Goal: Task Accomplishment & Management: Use online tool/utility

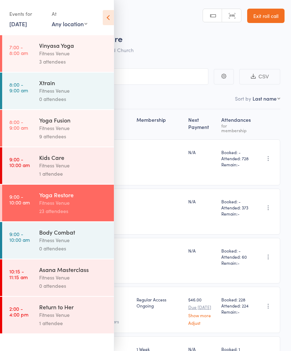
click at [27, 23] on link "16 Aug, 2025" at bounding box center [18, 24] width 18 height 8
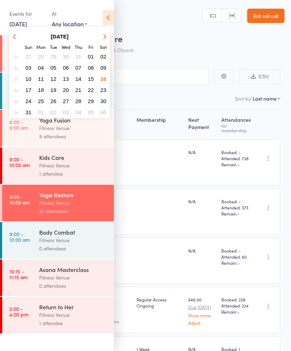
click at [30, 91] on span "17" at bounding box center [29, 90] width 6 height 6
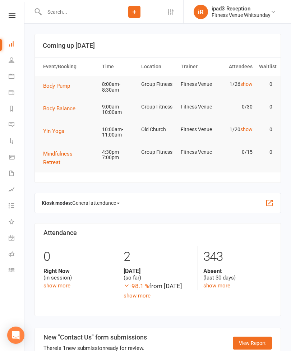
click at [14, 269] on icon at bounding box center [12, 271] width 6 height 6
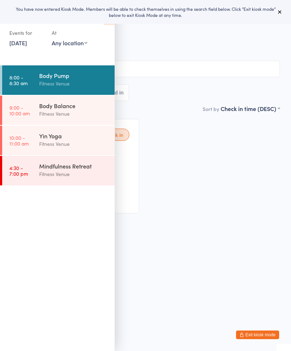
click at [66, 83] on div "Fitness Venue" at bounding box center [73, 83] width 69 height 8
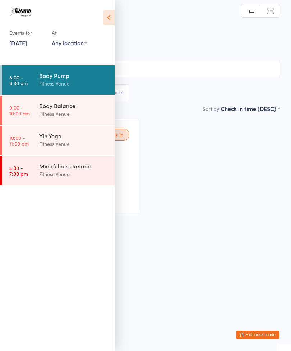
click at [109, 19] on icon at bounding box center [109, 17] width 11 height 15
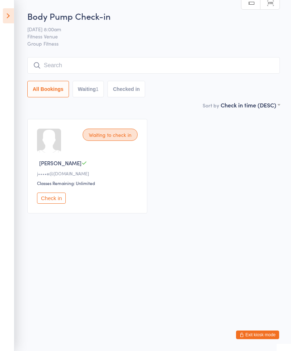
click at [185, 67] on input "search" at bounding box center [153, 65] width 253 height 17
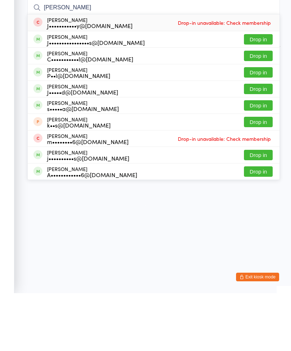
type input "[PERSON_NAME]"
click at [259, 109] on button "Drop in" at bounding box center [258, 114] width 29 height 10
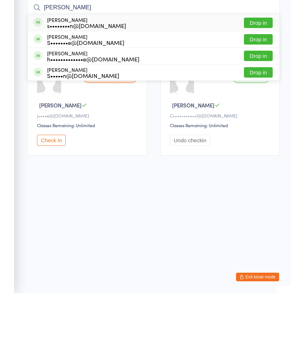
type input "[PERSON_NAME]"
click at [260, 76] on button "Drop in" at bounding box center [258, 81] width 29 height 10
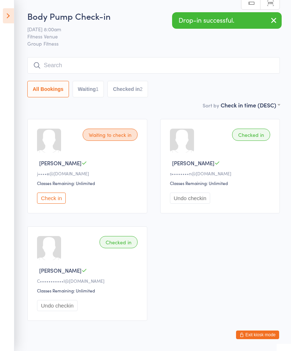
click at [165, 65] on input "search" at bounding box center [153, 65] width 253 height 17
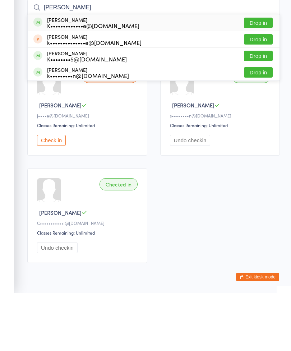
type input "[PERSON_NAME]"
click at [261, 76] on button "Drop in" at bounding box center [258, 81] width 29 height 10
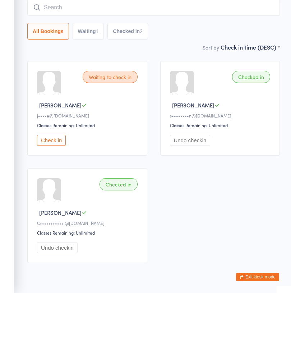
scroll to position [31, 0]
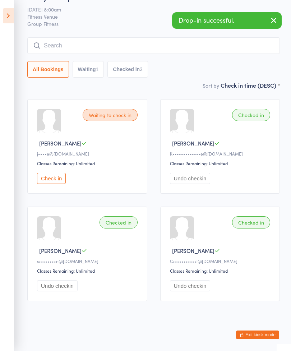
click at [147, 37] on input "search" at bounding box center [153, 45] width 253 height 17
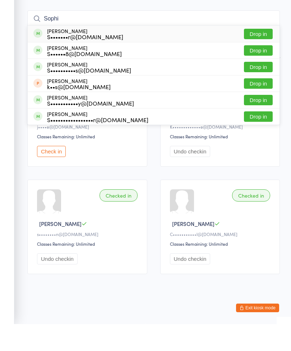
type input "Sophi"
click at [257, 72] on button "Drop in" at bounding box center [258, 77] width 29 height 10
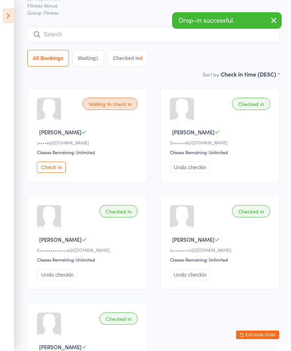
click at [137, 37] on input "search" at bounding box center [153, 34] width 253 height 17
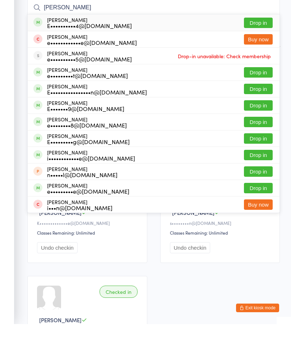
type input "[PERSON_NAME]"
click at [261, 210] on button "Drop in" at bounding box center [258, 215] width 29 height 10
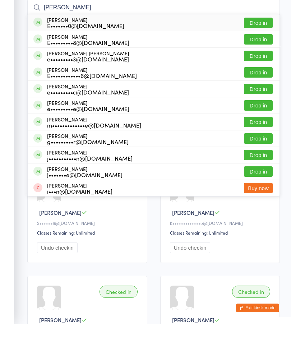
type input "[PERSON_NAME]"
click at [255, 127] on button "Drop in" at bounding box center [258, 132] width 29 height 10
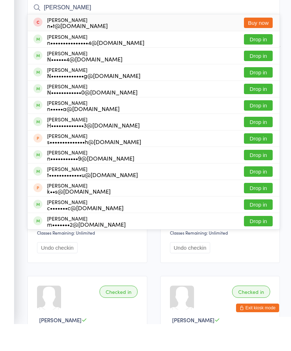
type input "[PERSON_NAME]"
click at [258, 78] on button "Drop in" at bounding box center [258, 83] width 29 height 10
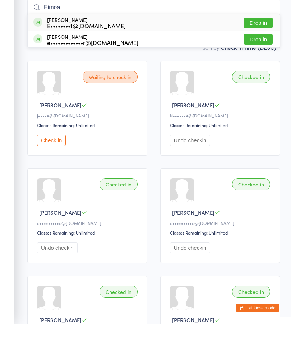
type input "Eimea"
click at [259, 45] on button "Drop in" at bounding box center [258, 50] width 29 height 10
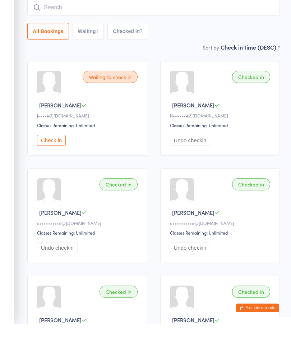
scroll to position [58, 0]
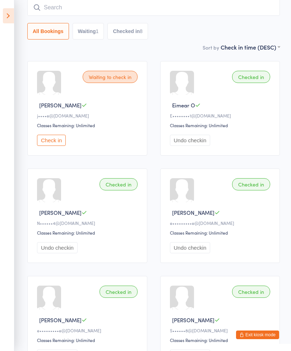
click at [56, 146] on button "Check in" at bounding box center [51, 140] width 29 height 11
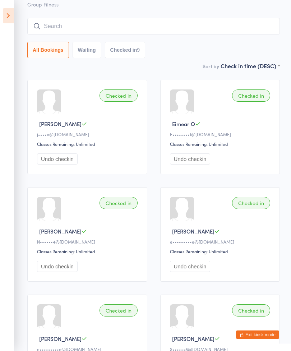
scroll to position [0, 0]
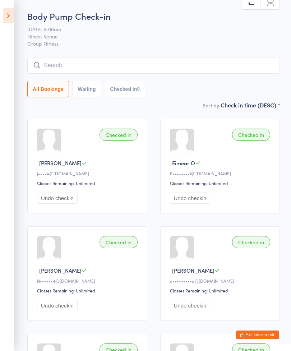
click at [67, 71] on input "search" at bounding box center [153, 65] width 253 height 17
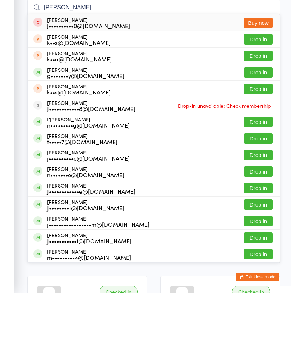
type input "[PERSON_NAME]"
click at [261, 125] on button "Drop in" at bounding box center [258, 130] width 29 height 10
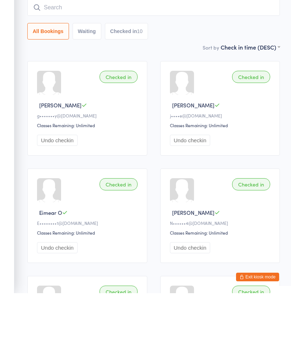
scroll to position [58, 0]
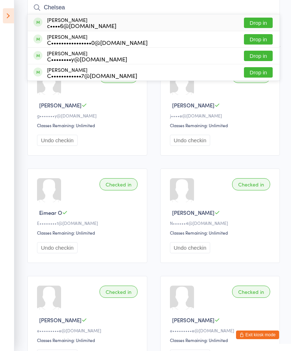
type input "Chelsea"
click at [258, 43] on button "Drop in" at bounding box center [258, 39] width 29 height 10
